Goal: Navigation & Orientation: Find specific page/section

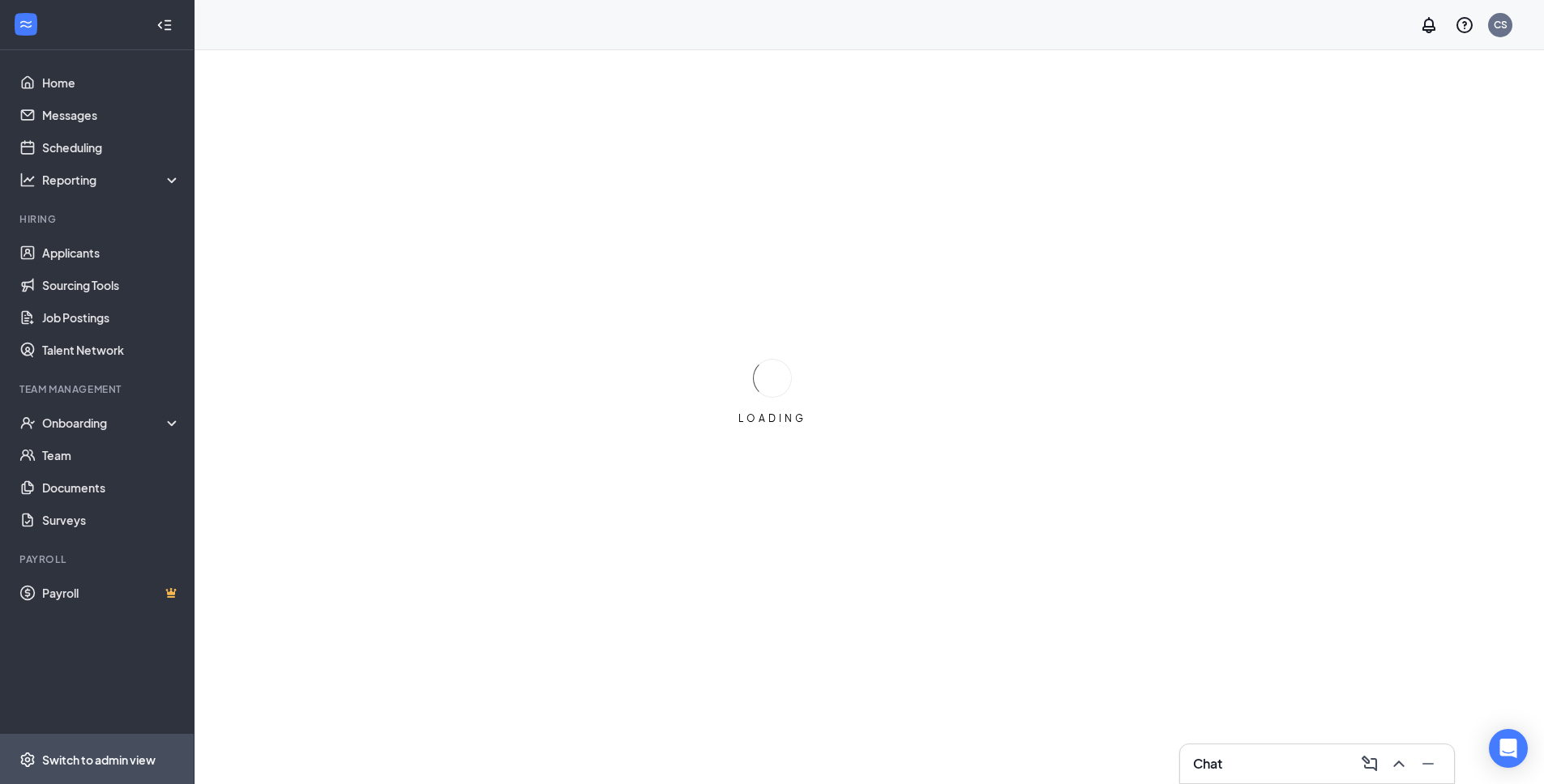
click at [125, 762] on div "Switch to admin view" at bounding box center [99, 759] width 114 height 16
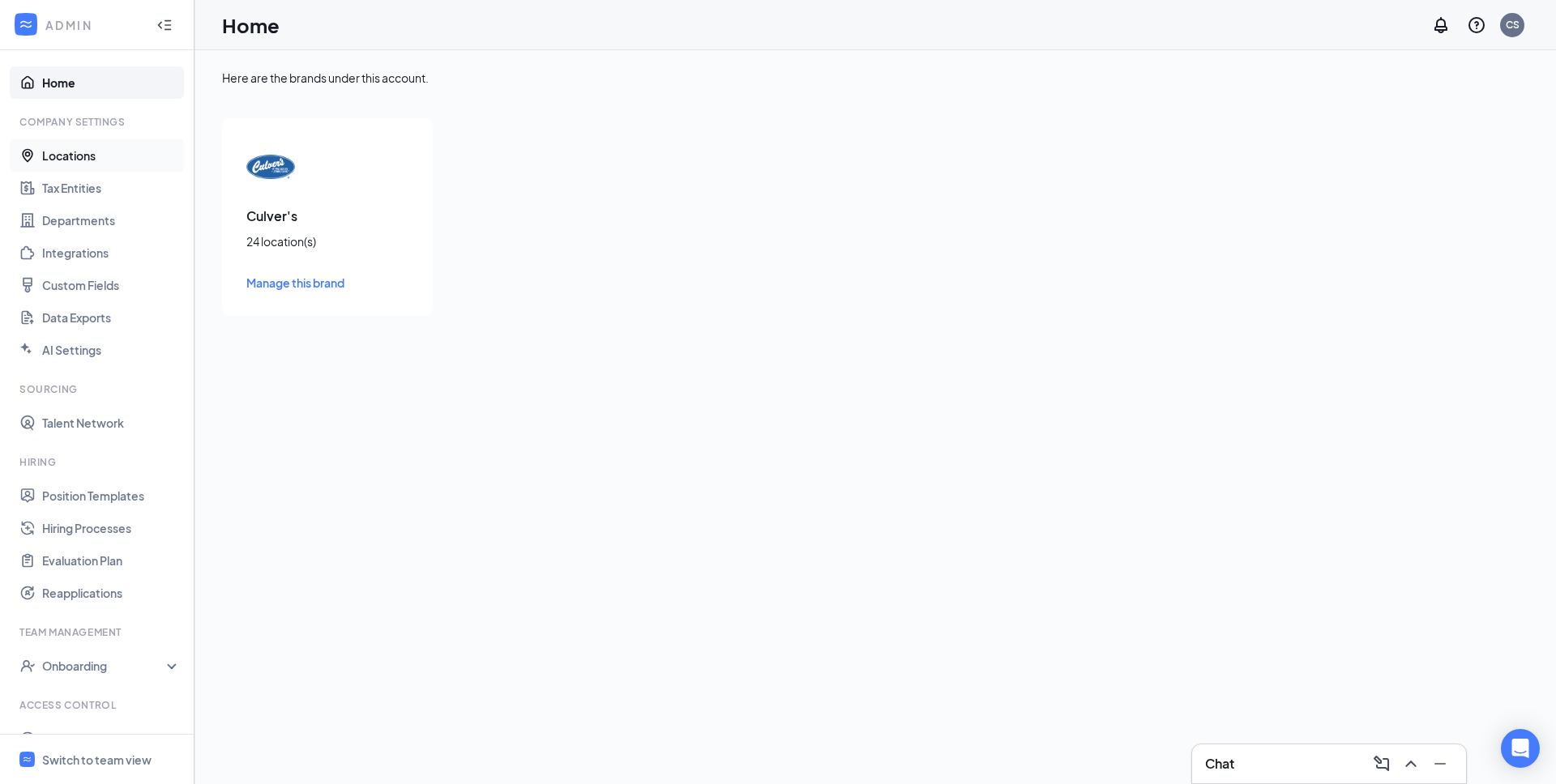
click at [92, 152] on link "Locations" at bounding box center [111, 156] width 139 height 32
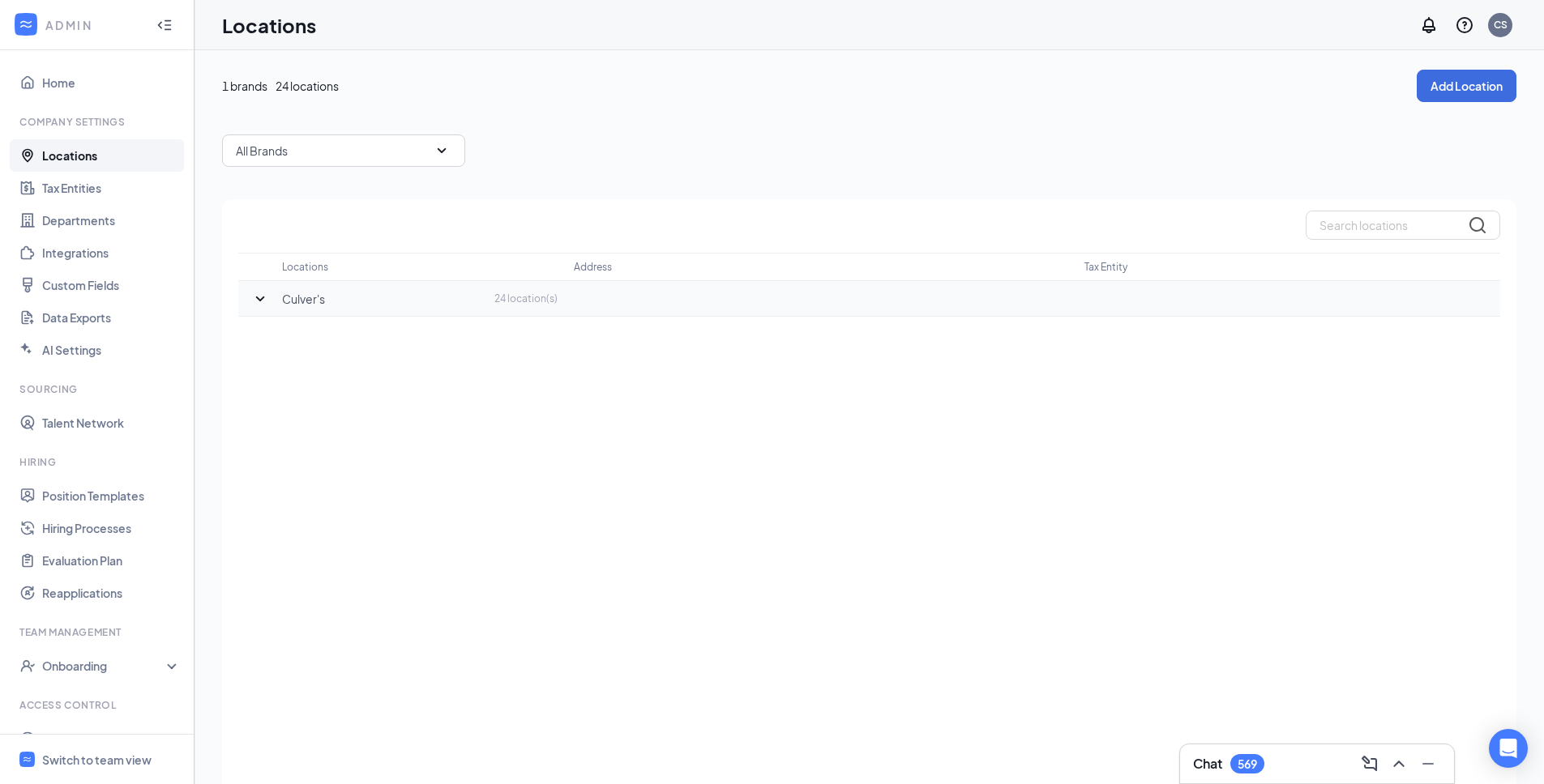
click at [257, 296] on icon "SmallChevronDown" at bounding box center [260, 298] width 9 height 5
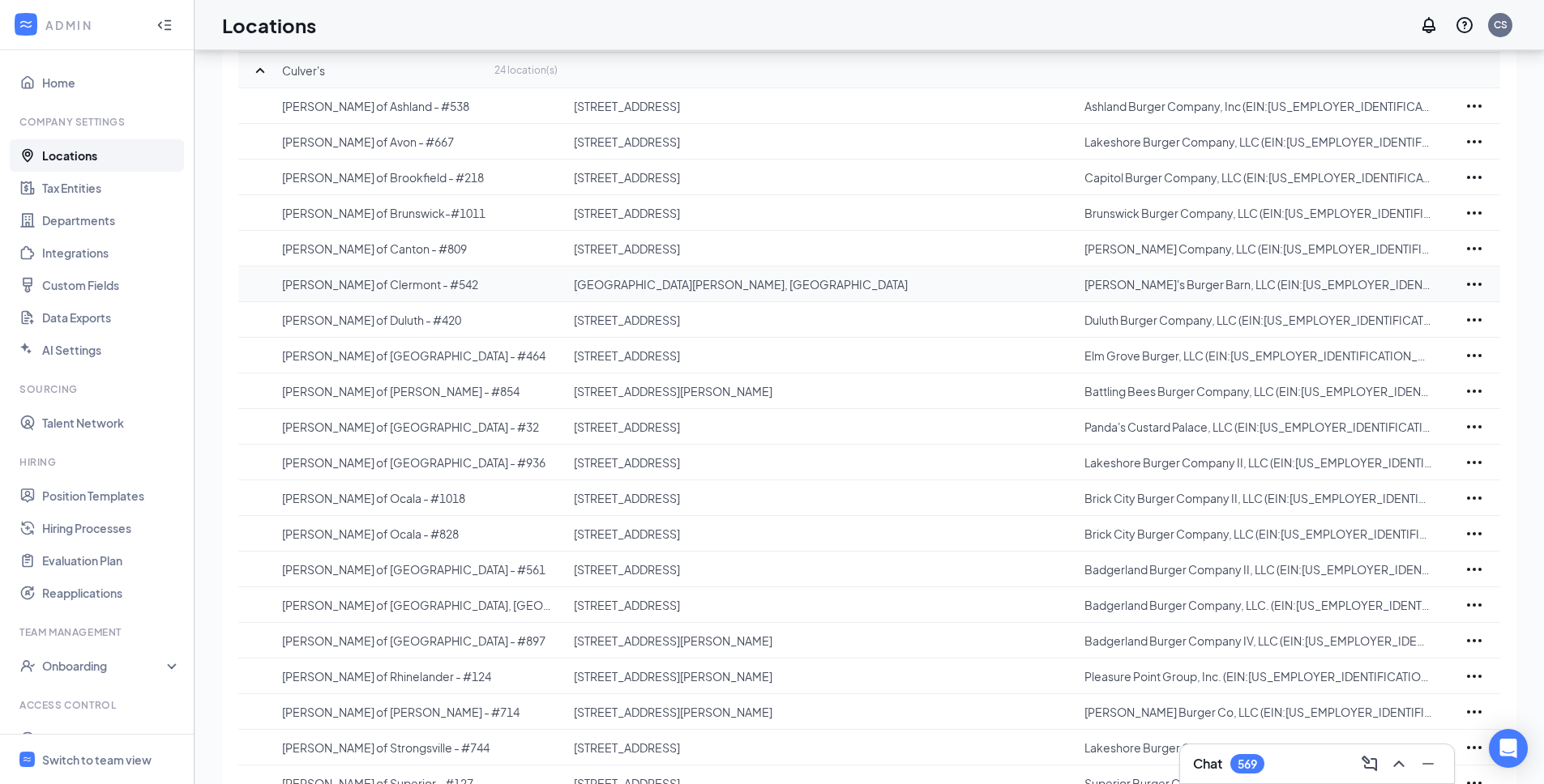
scroll to position [130, 0]
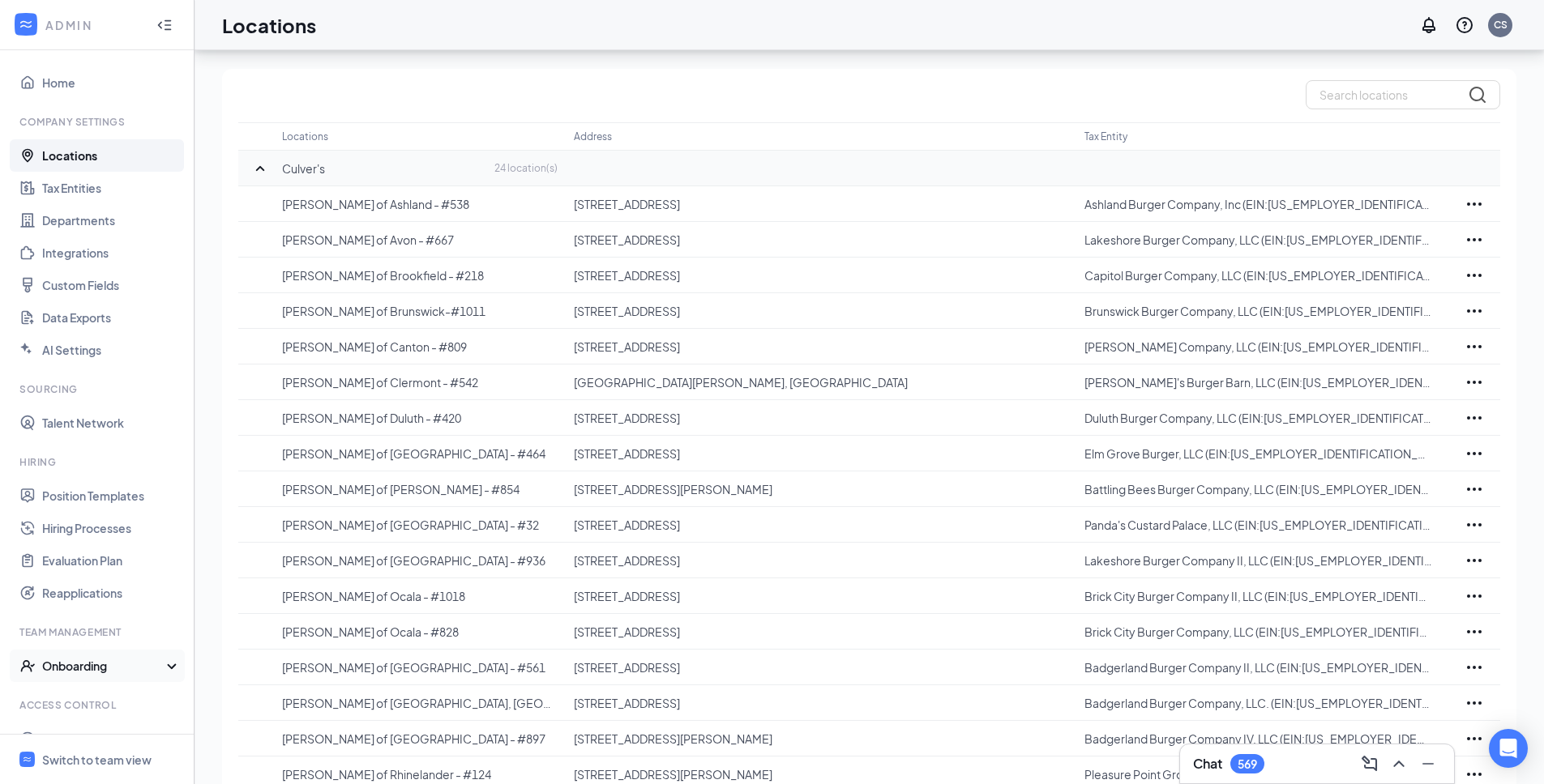
click at [93, 663] on div "Onboarding" at bounding box center [104, 665] width 124 height 16
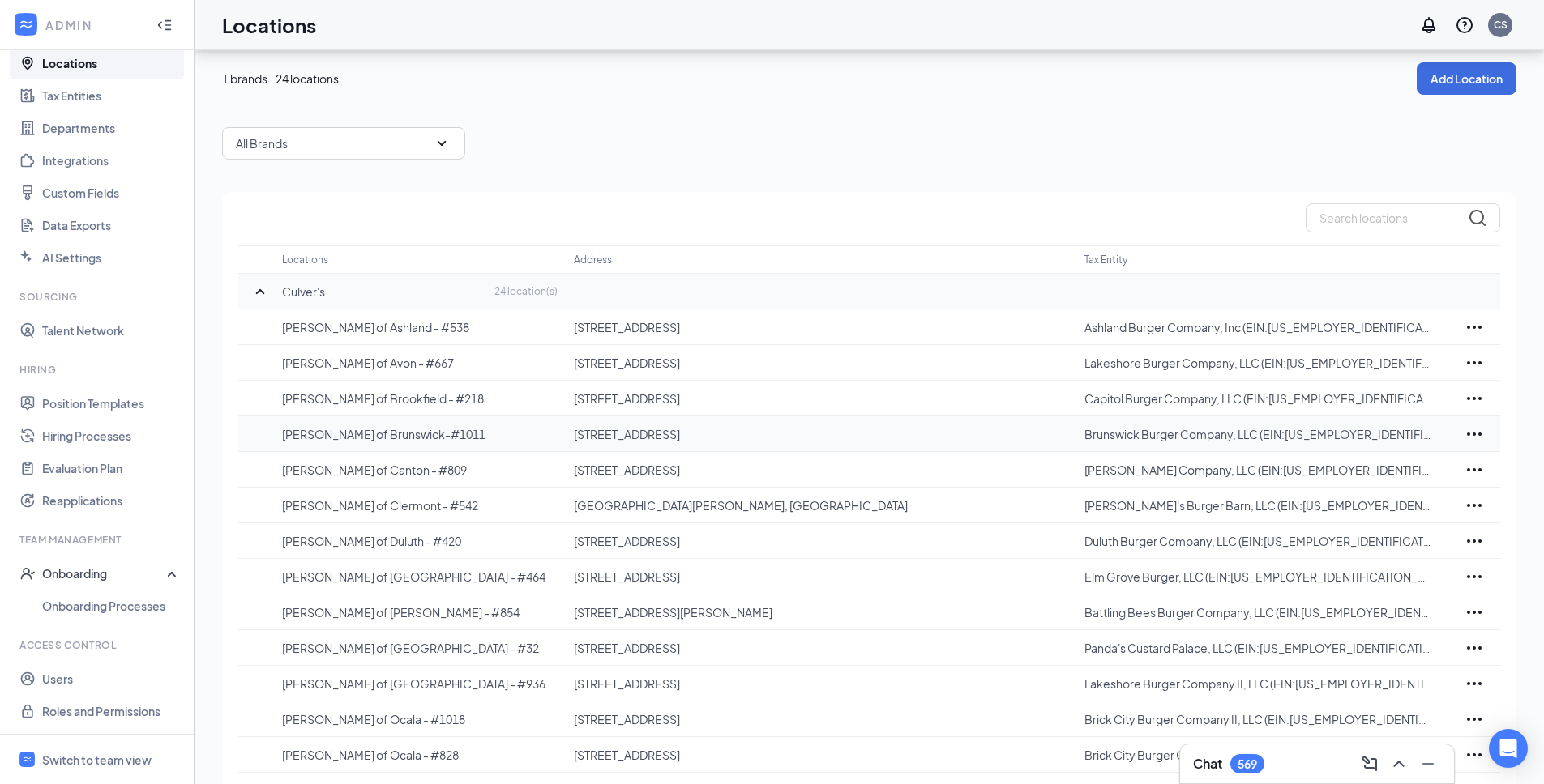
scroll to position [0, 0]
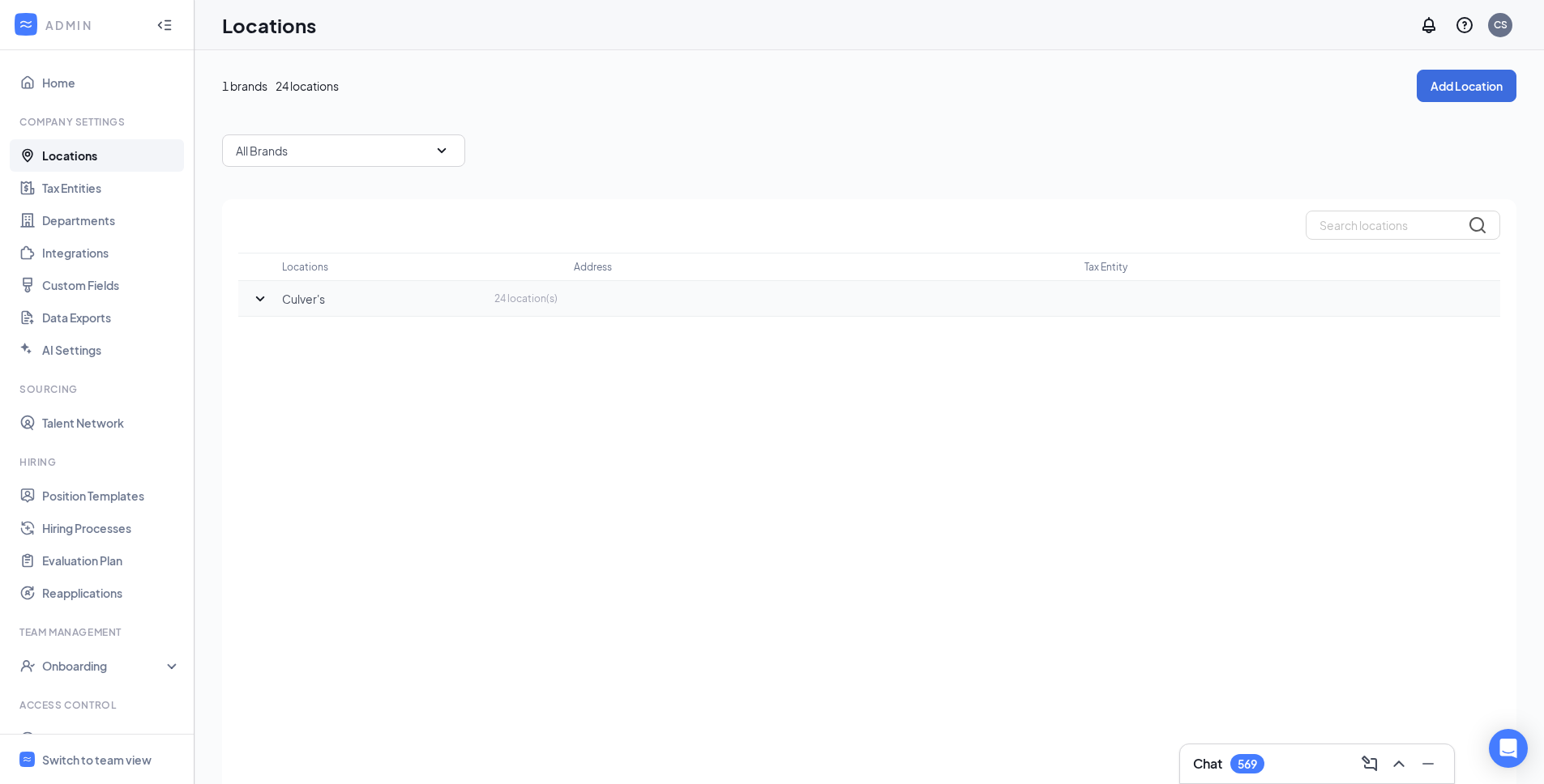
click at [257, 303] on icon "SmallChevronDown" at bounding box center [260, 299] width 19 height 19
